Goal: Find specific page/section: Find specific page/section

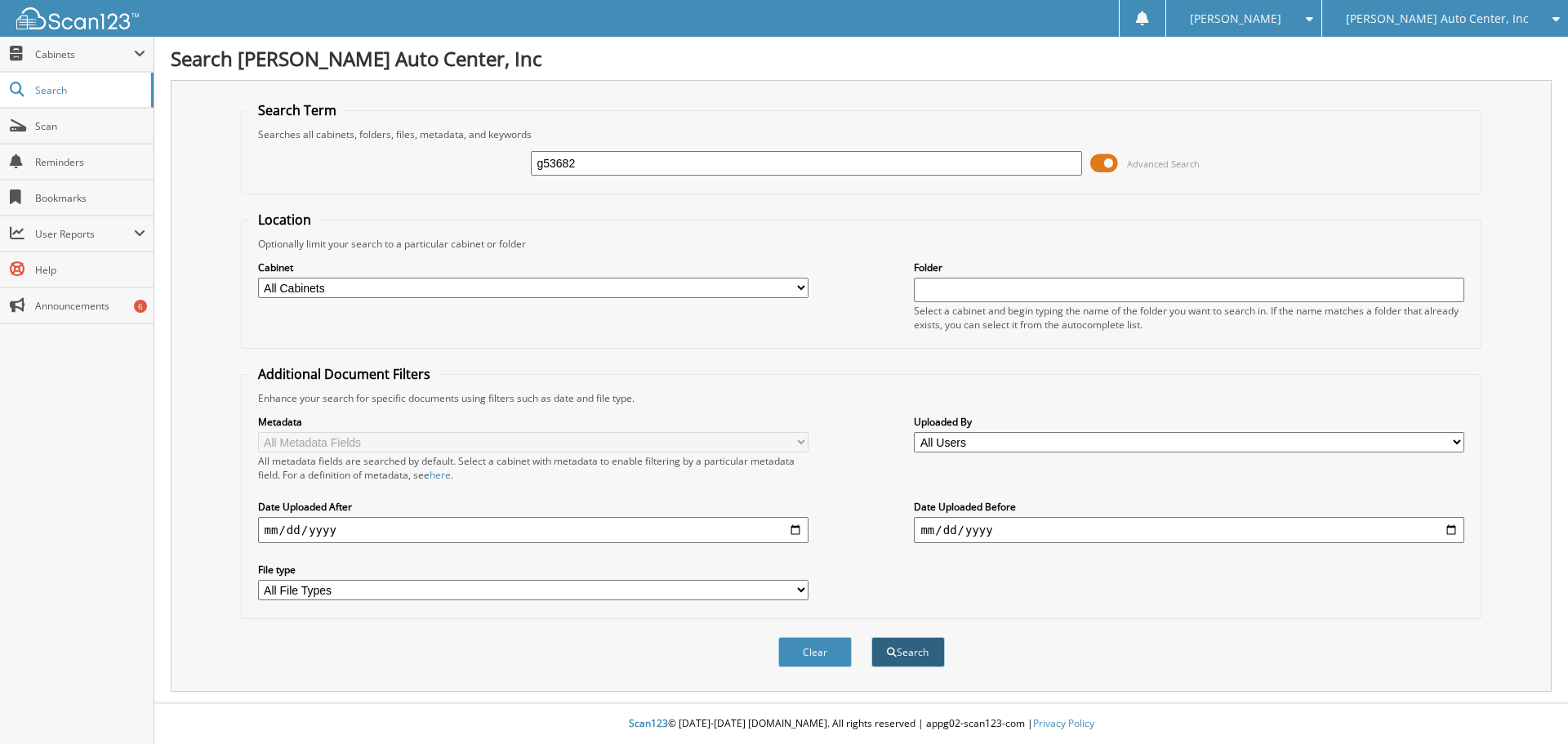
type input "g53682"
click at [901, 662] on button "Search" at bounding box center [908, 651] width 74 height 30
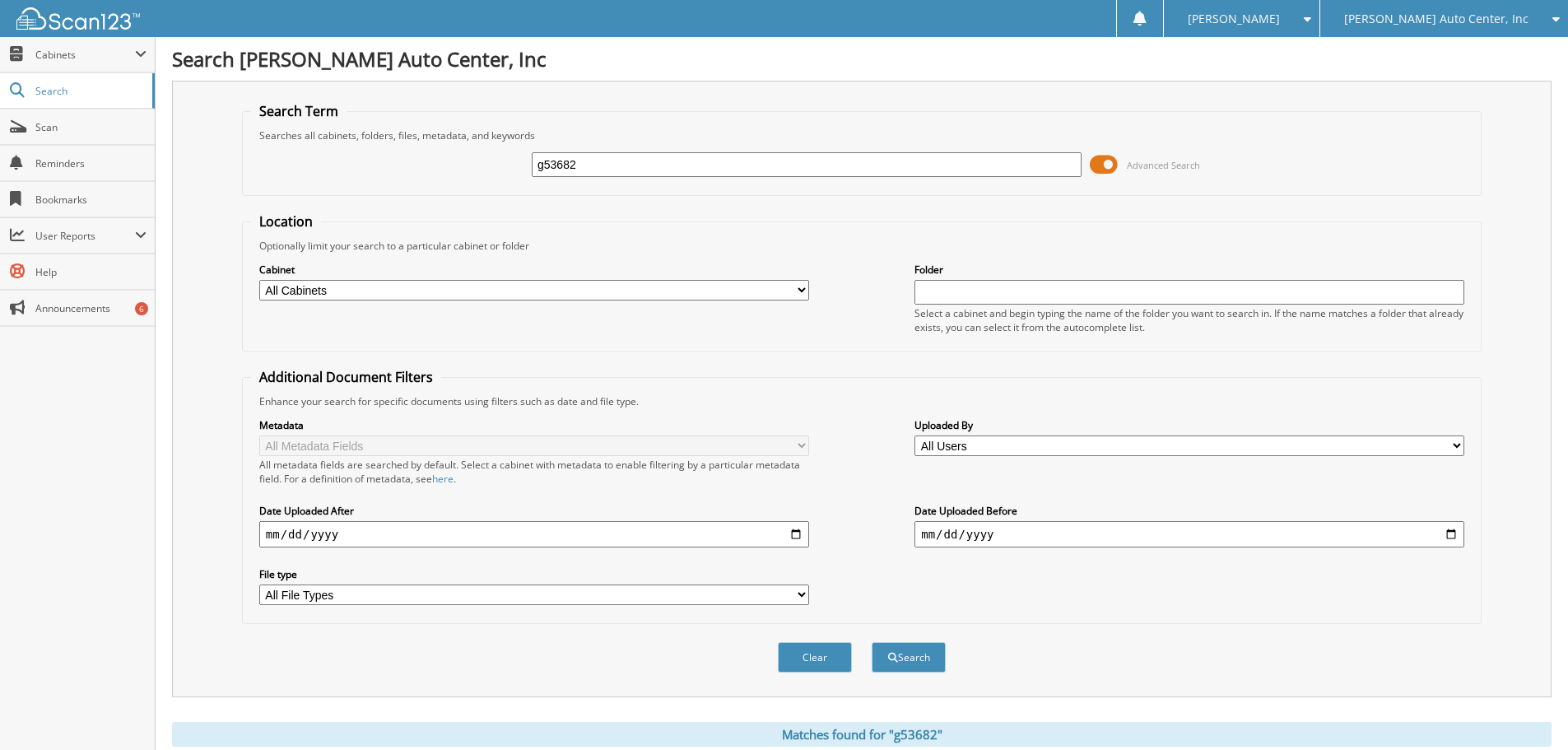
click at [1110, 167] on span at bounding box center [1103, 165] width 28 height 24
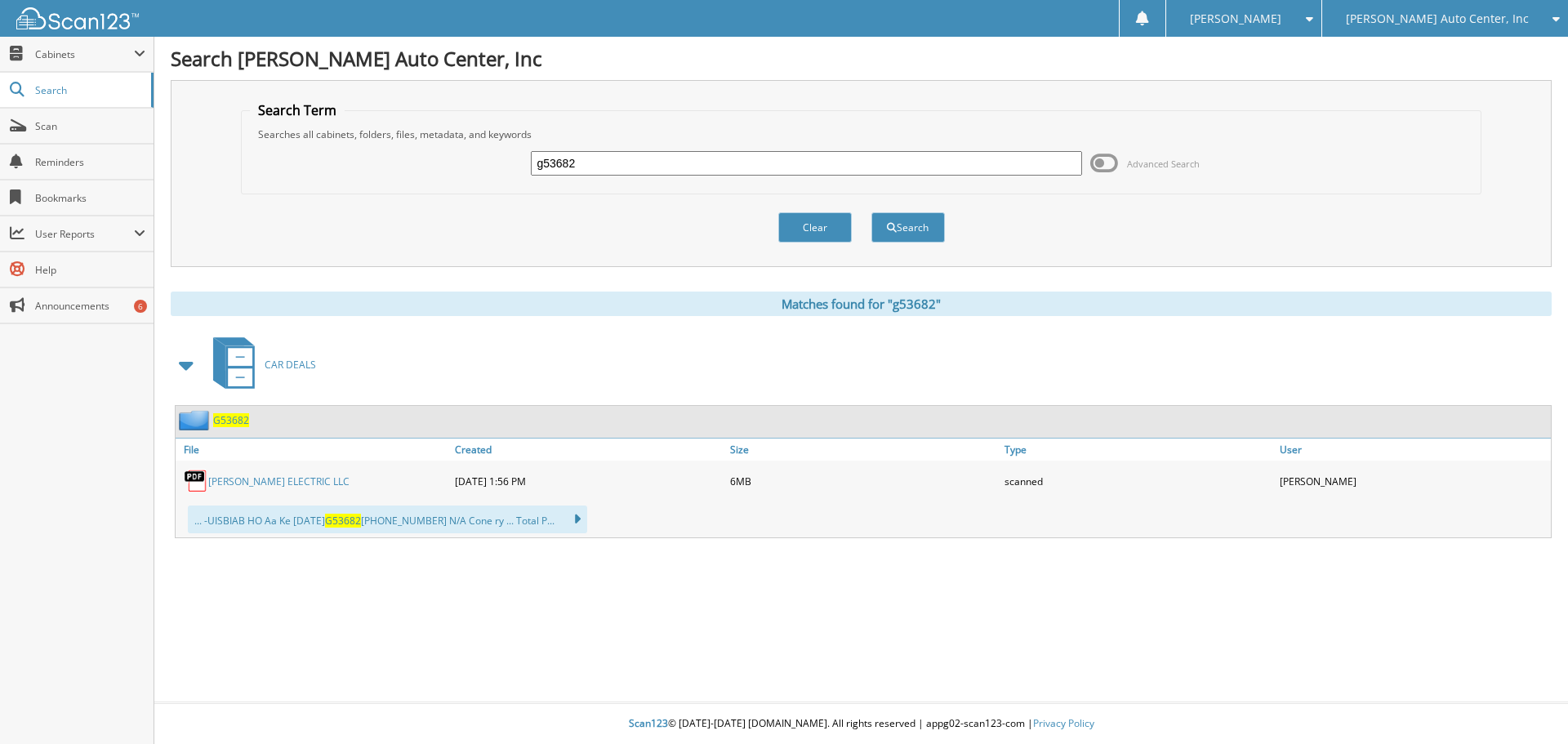
click at [268, 479] on link "PLADSON ELECTRIC LLC" at bounding box center [279, 481] width 141 height 14
click at [588, 163] on input "g53682" at bounding box center [806, 164] width 550 height 24
type input "g46908a"
click at [871, 212] on button "Search" at bounding box center [908, 227] width 74 height 30
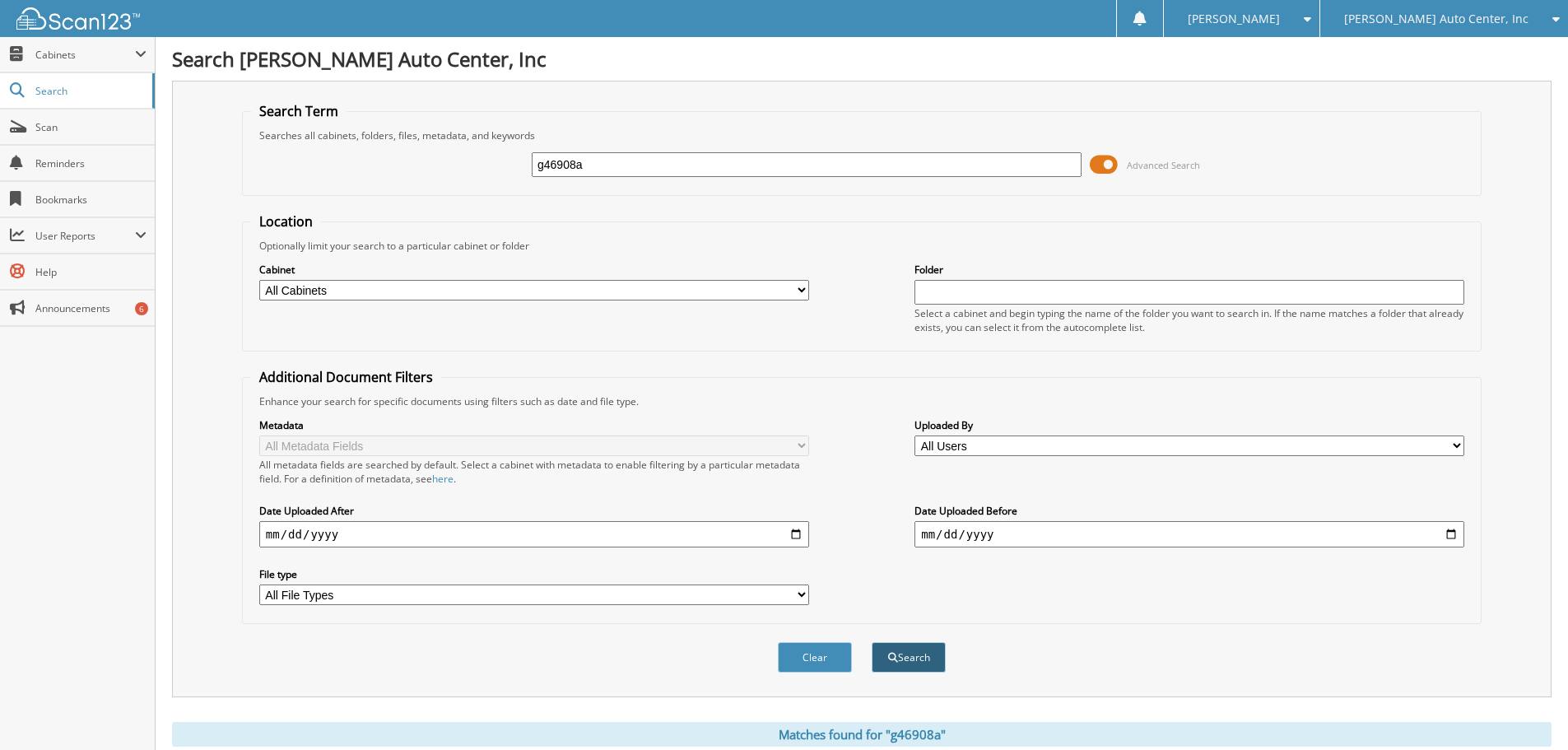
click at [924, 669] on button "Search" at bounding box center [908, 657] width 74 height 31
click at [1113, 160] on span at bounding box center [1103, 165] width 28 height 24
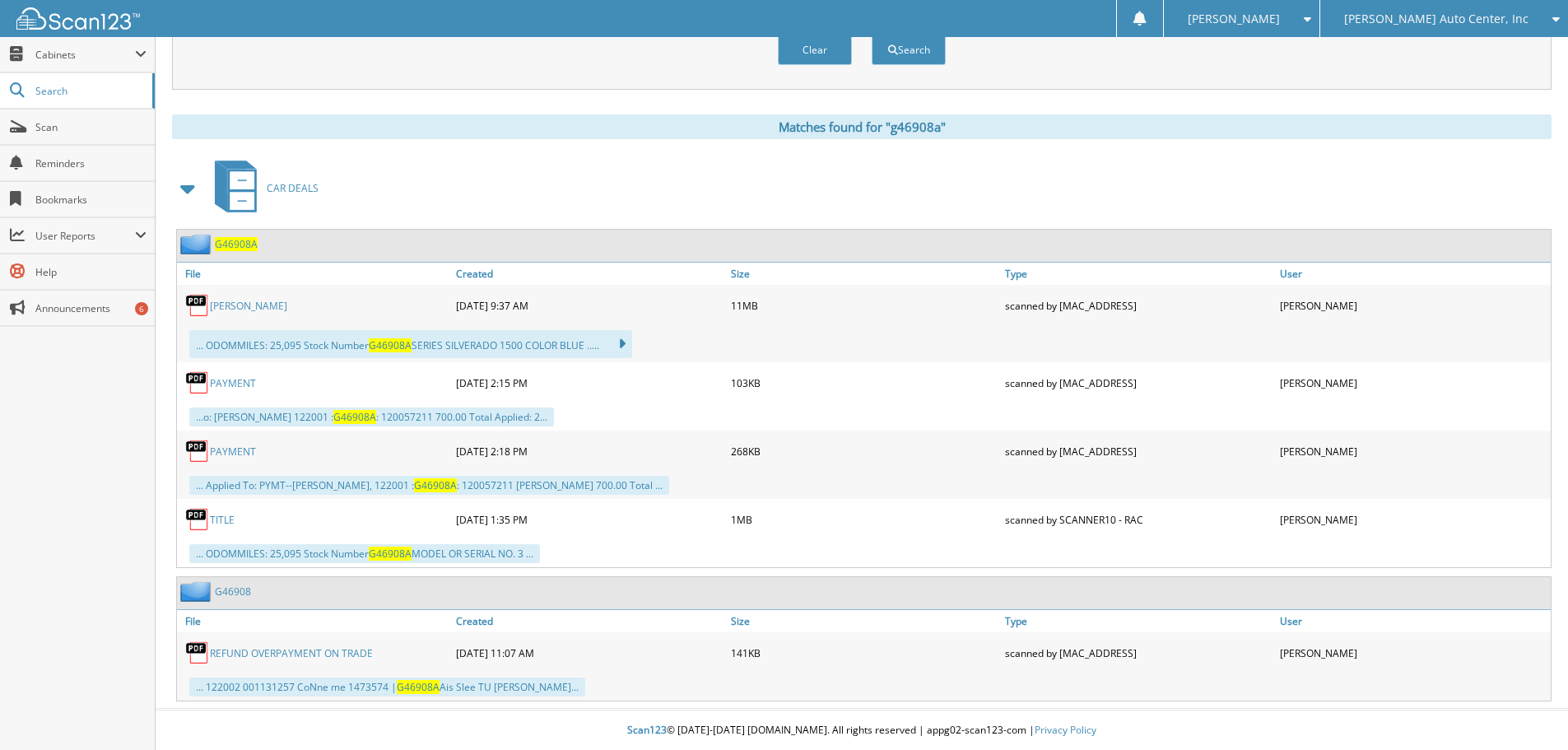
scroll to position [181, 0]
click at [231, 306] on link "BARCLAY" at bounding box center [249, 305] width 78 height 14
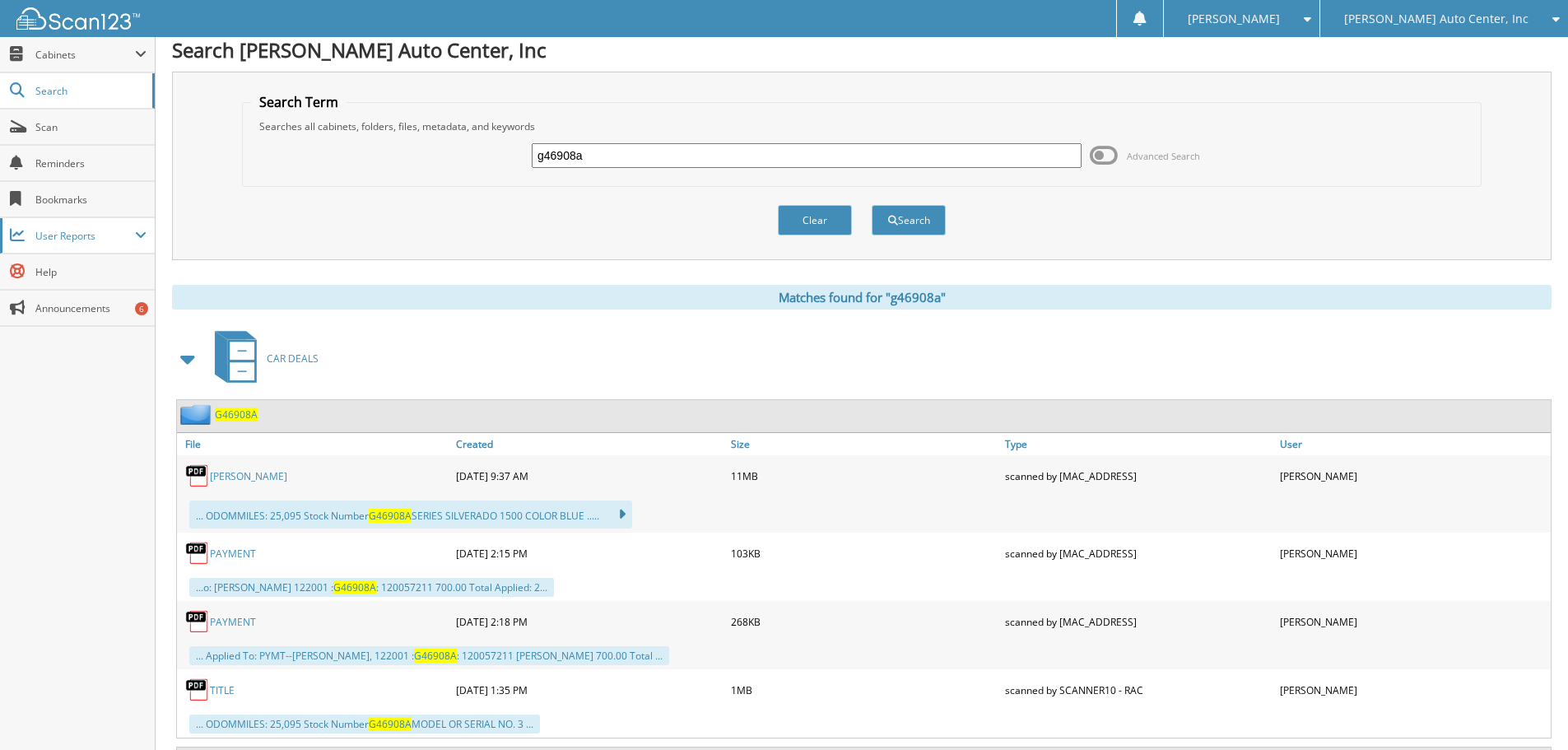
scroll to position [0, 0]
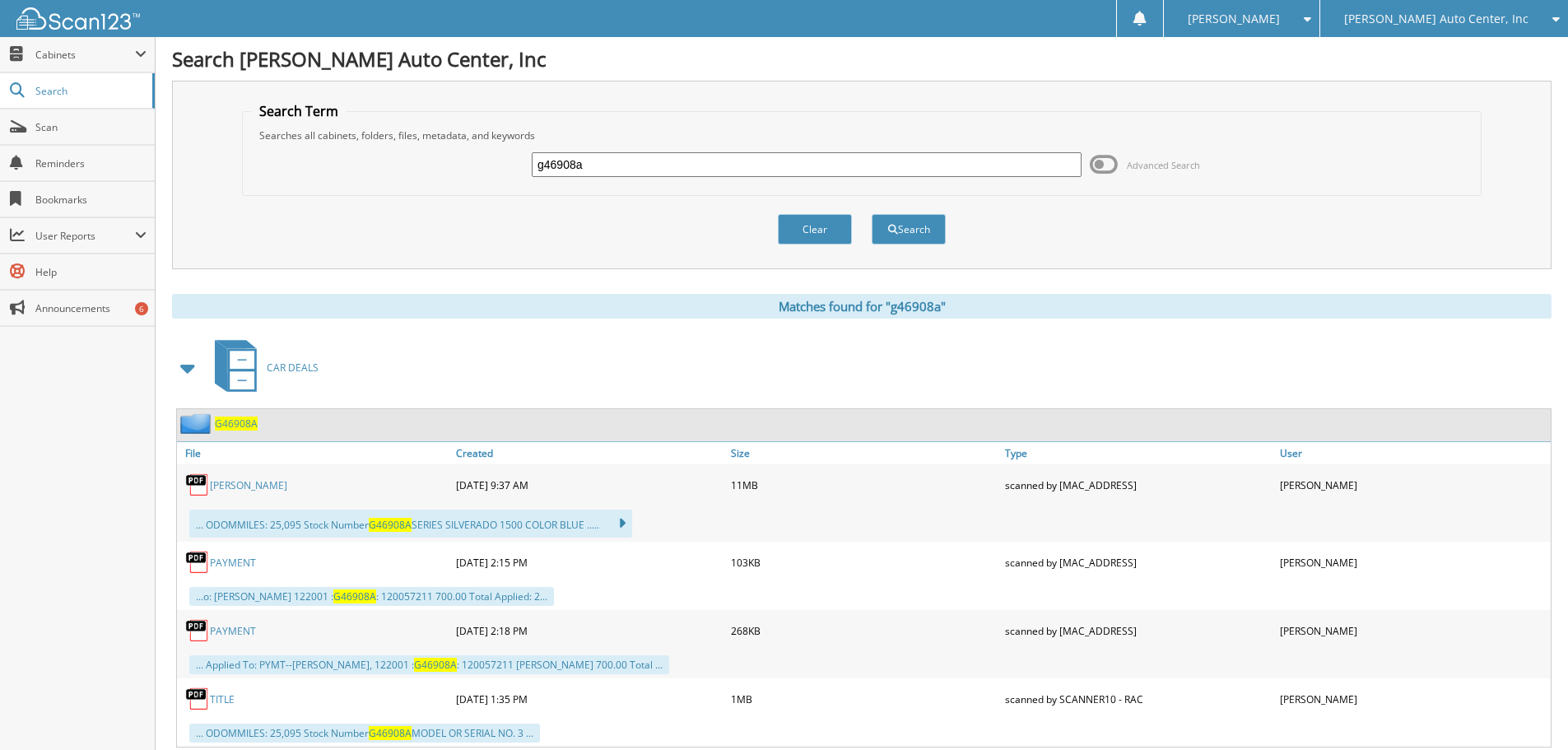
click at [606, 160] on input "g46908a" at bounding box center [807, 165] width 549 height 24
type input "g"
type input "g42207a"
click at [903, 233] on button "Search" at bounding box center [908, 228] width 74 height 31
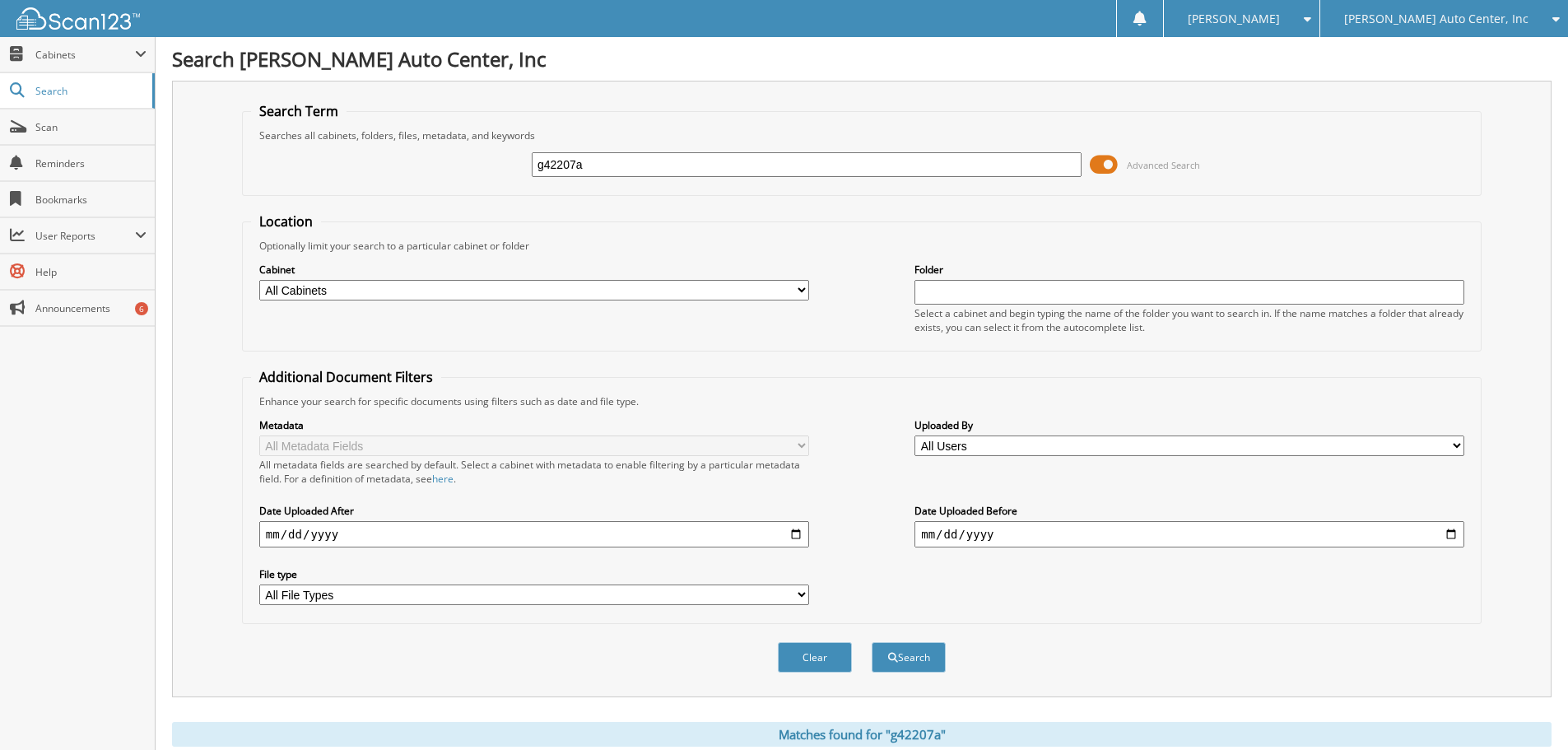
click at [1108, 162] on span at bounding box center [1103, 165] width 28 height 24
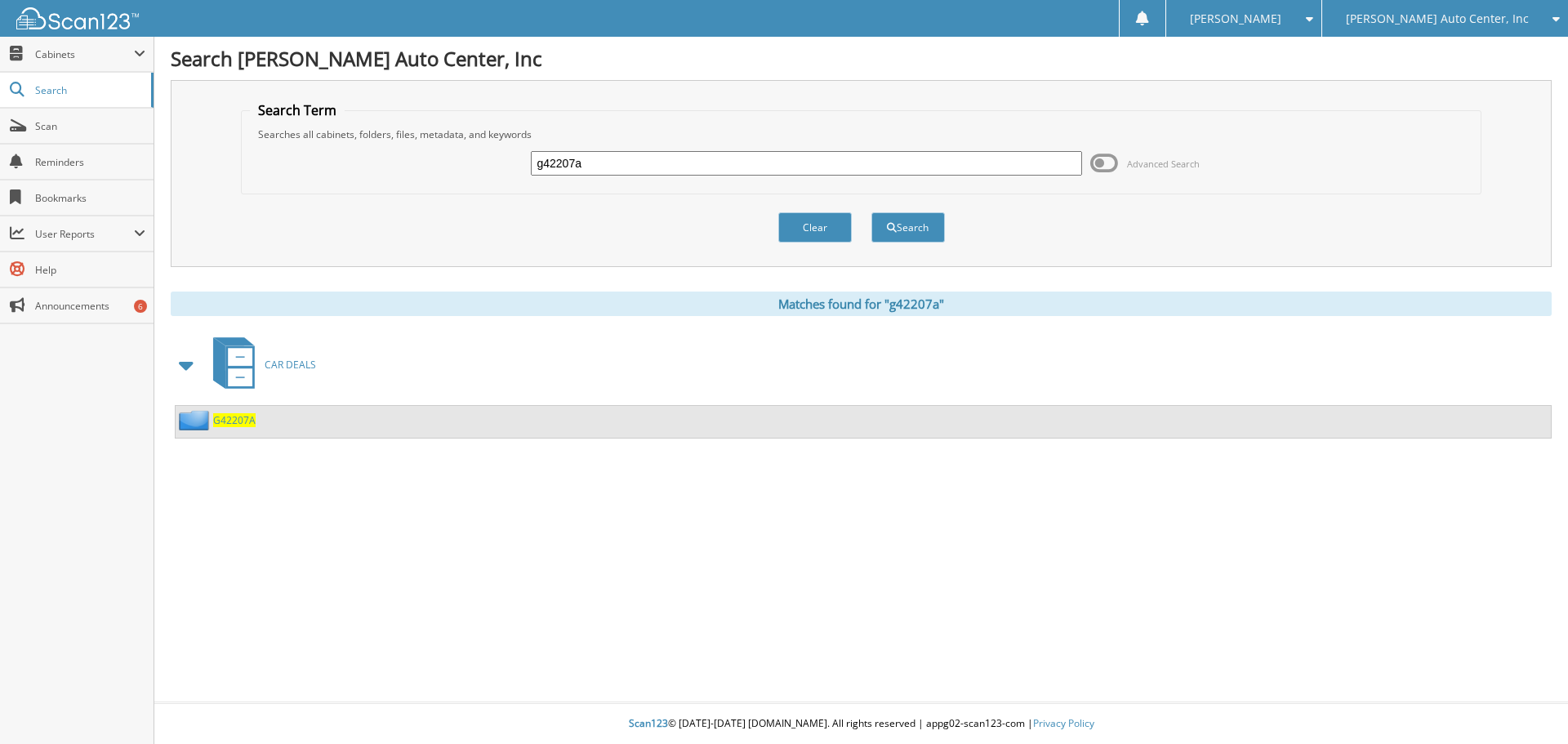
click at [241, 419] on span "G42207A" at bounding box center [234, 420] width 42 height 14
